Goal: Ask a question: Seek information or help from site administrators or community

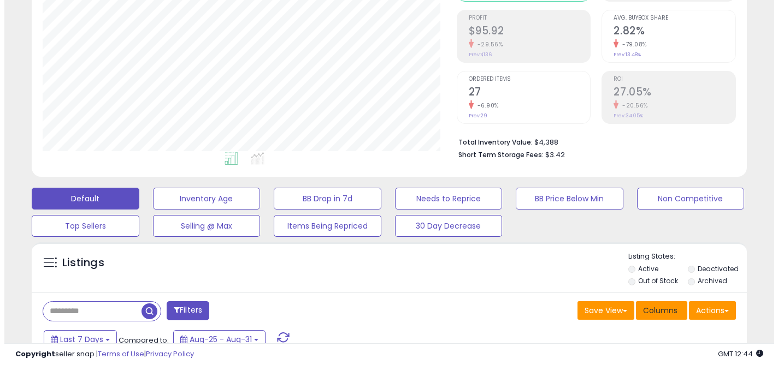
scroll to position [158, 0]
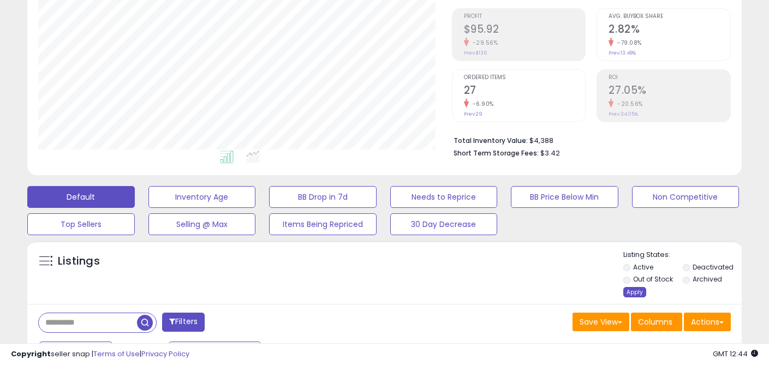
click at [626, 295] on div "Apply" at bounding box center [635, 292] width 23 height 10
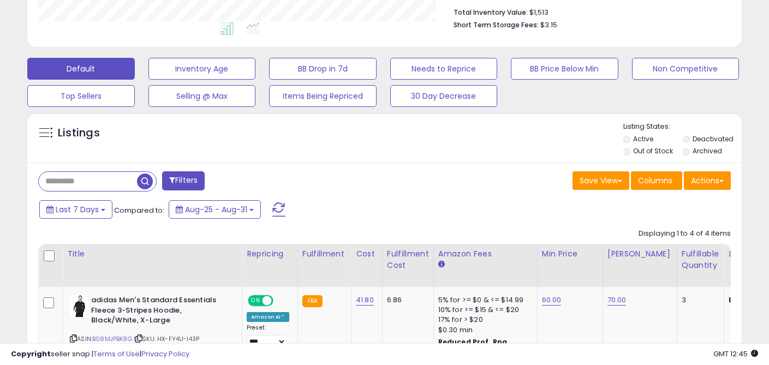
scroll to position [0, 0]
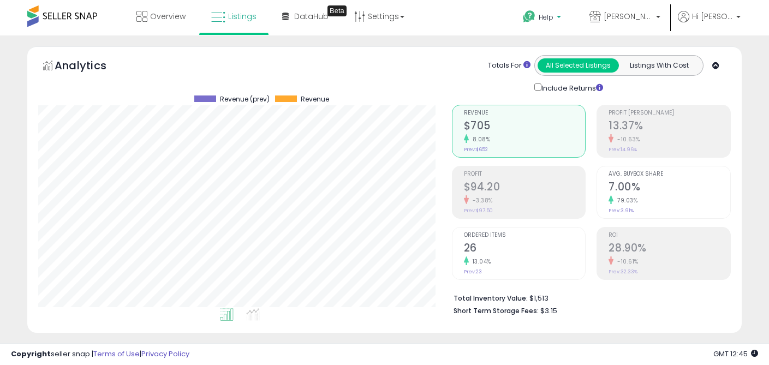
click at [561, 20] on b at bounding box center [559, 20] width 4 height 8
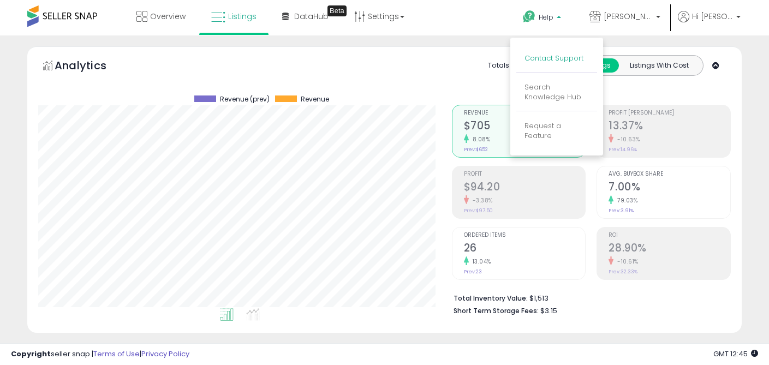
click at [572, 58] on link "Contact Support" at bounding box center [554, 58] width 59 height 10
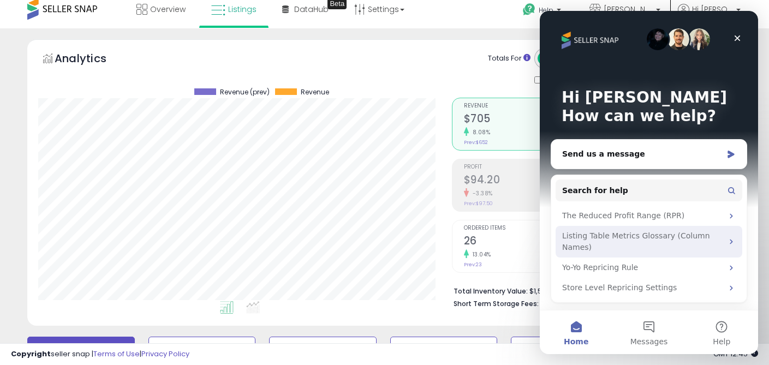
scroll to position [39, 0]
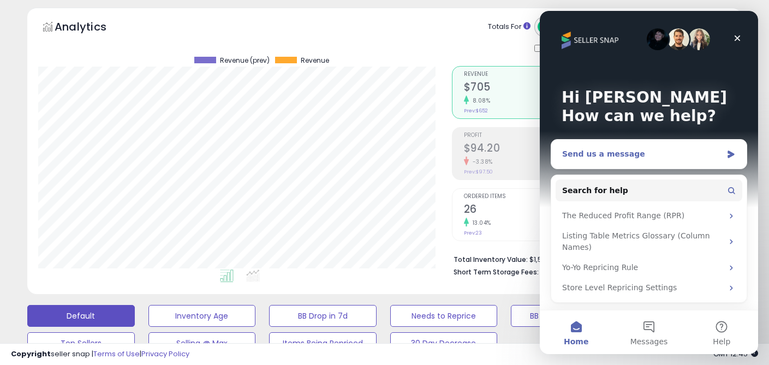
click at [729, 153] on icon "Intercom messenger" at bounding box center [731, 154] width 9 height 9
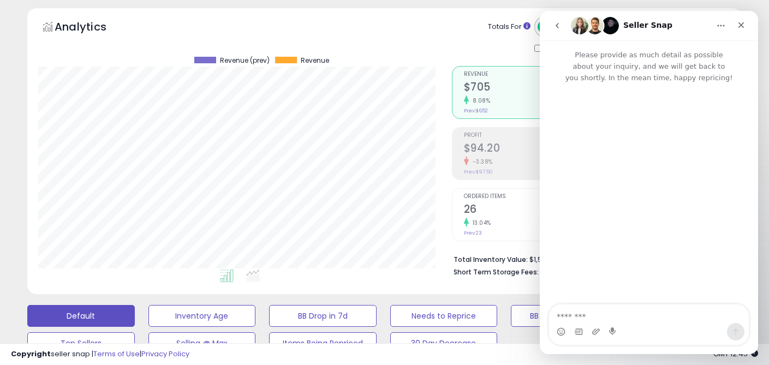
click at [607, 316] on textarea "Message…" at bounding box center [649, 314] width 200 height 19
click at [736, 25] on div "Close" at bounding box center [742, 25] width 20 height 20
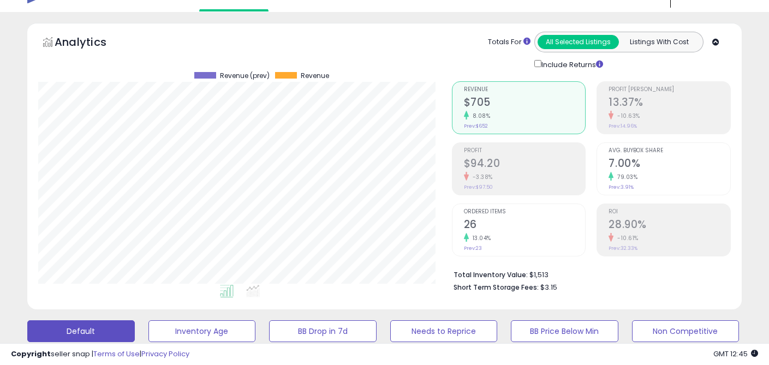
scroll to position [0, 0]
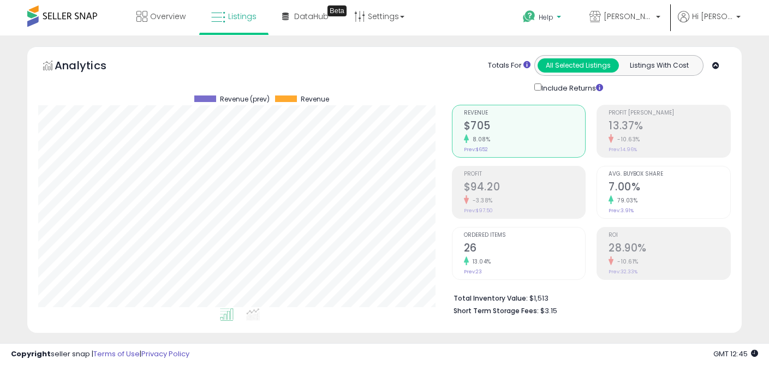
click at [564, 17] on p "Help" at bounding box center [543, 19] width 41 height 12
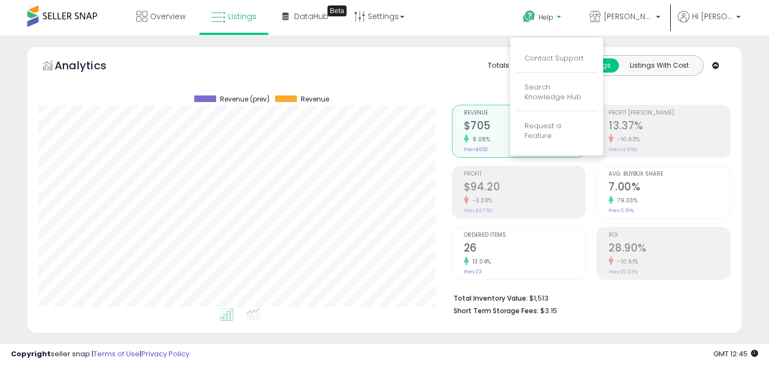
drag, startPoint x: 762, startPoint y: 137, endPoint x: 753, endPoint y: 152, distance: 17.6
